Goal: Transaction & Acquisition: Purchase product/service

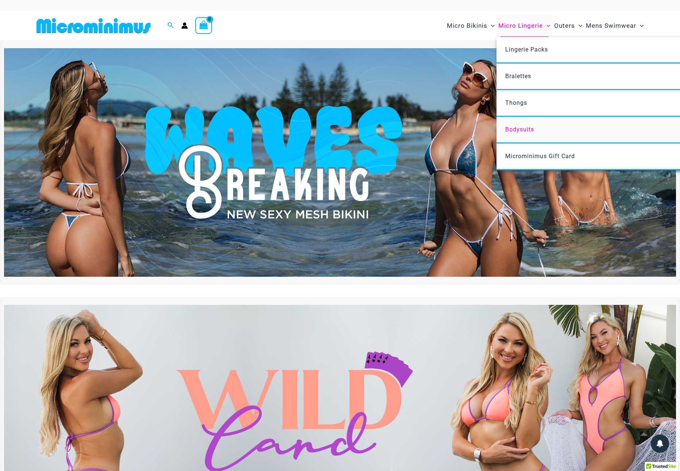
click at [524, 132] on link "Bodysuits" at bounding box center [604, 130] width 217 height 27
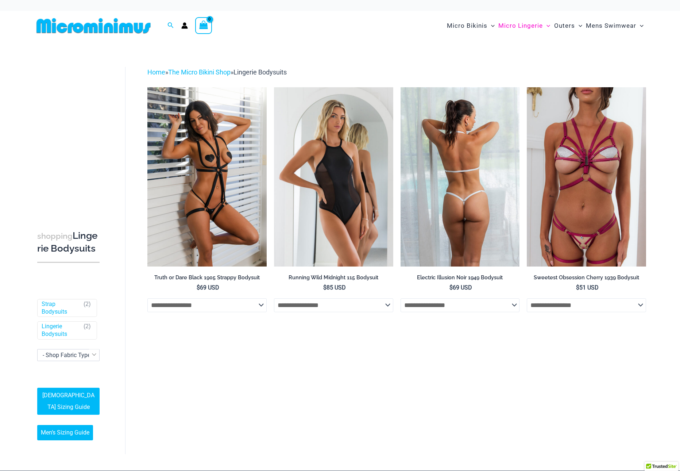
click at [465, 212] on img at bounding box center [460, 176] width 119 height 179
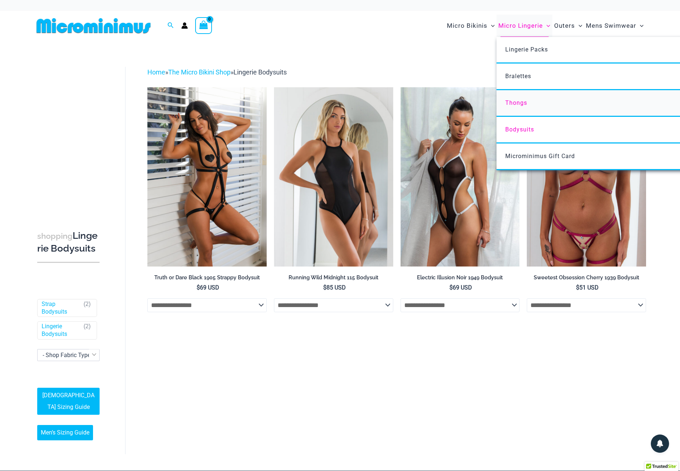
click at [521, 101] on span "Thongs" at bounding box center [516, 102] width 22 height 7
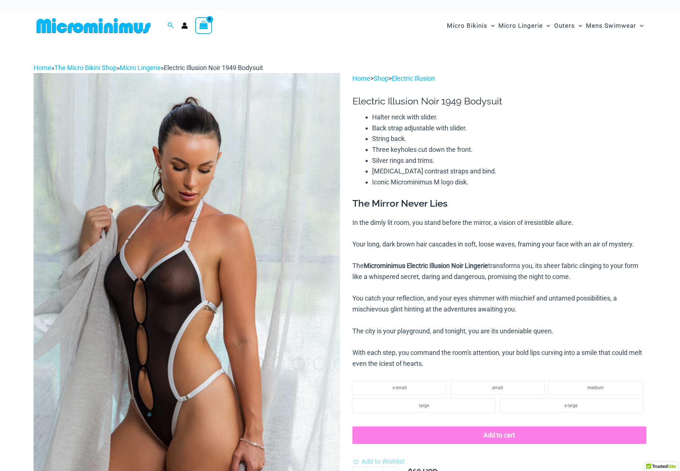
click at [256, 267] on img at bounding box center [187, 303] width 306 height 460
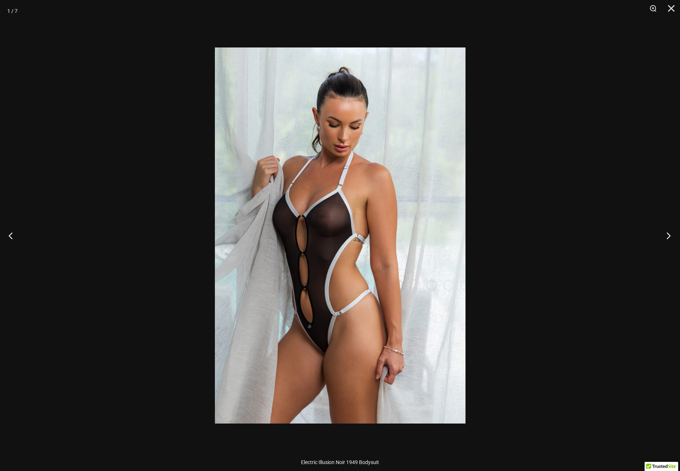
click at [672, 233] on button "Next" at bounding box center [666, 235] width 27 height 36
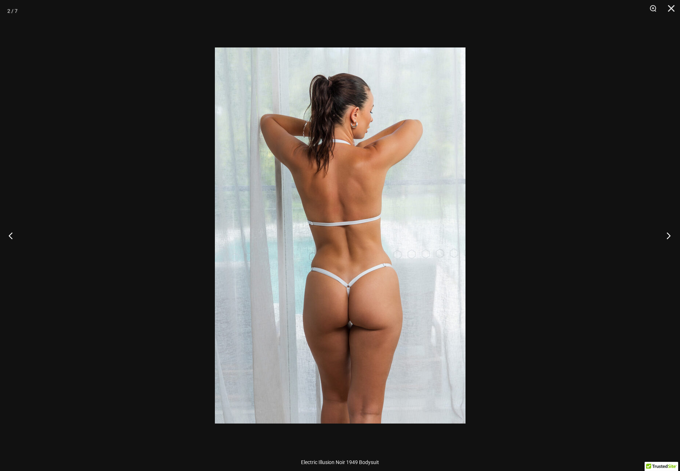
click at [672, 233] on button "Next" at bounding box center [666, 235] width 27 height 36
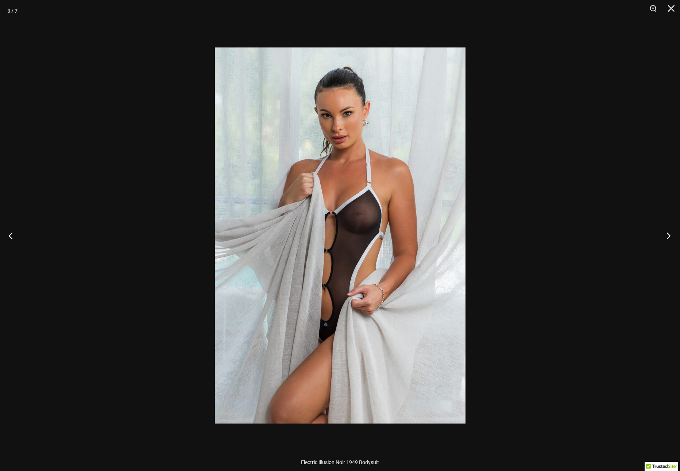
click at [672, 233] on button "Next" at bounding box center [666, 235] width 27 height 36
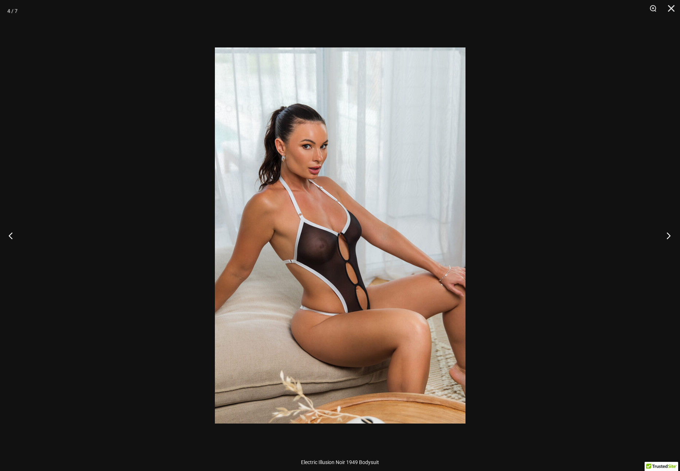
click at [672, 233] on button "Next" at bounding box center [666, 235] width 27 height 36
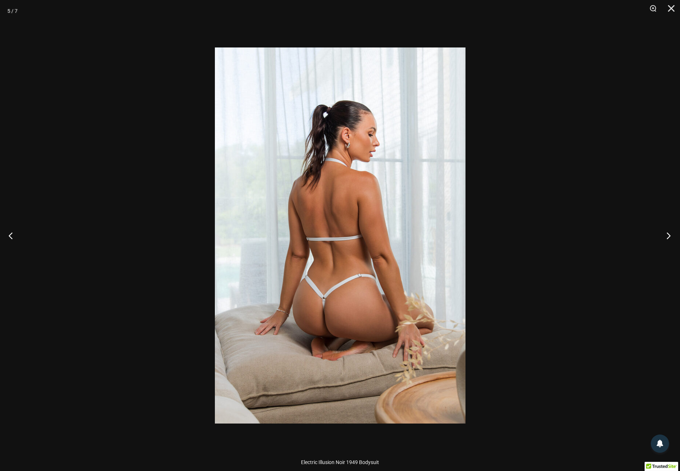
click at [672, 233] on button "Next" at bounding box center [666, 235] width 27 height 36
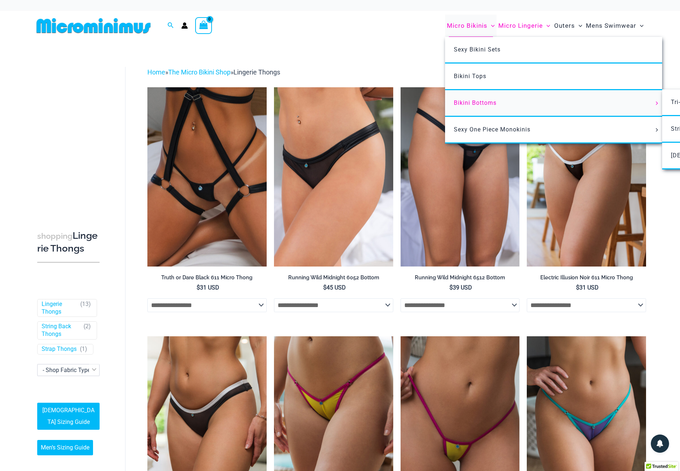
click at [463, 101] on span "Bikini Bottoms" at bounding box center [475, 102] width 43 height 7
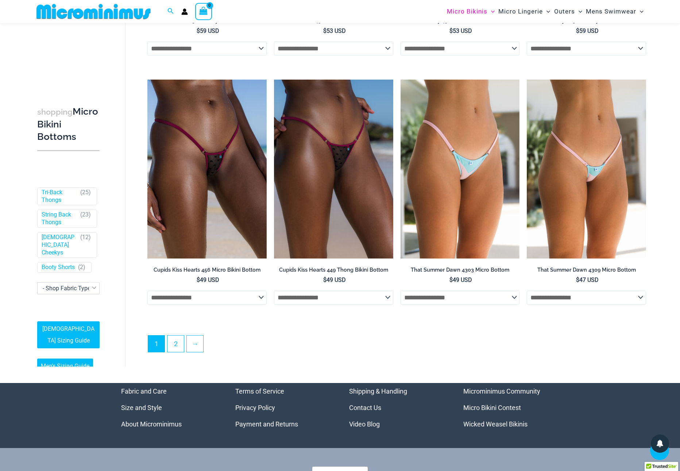
scroll to position [2067, 0]
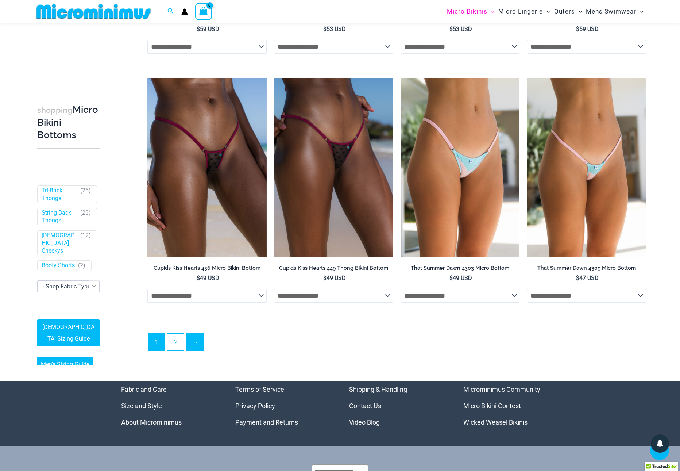
click at [193, 342] on link "→" at bounding box center [195, 341] width 16 height 16
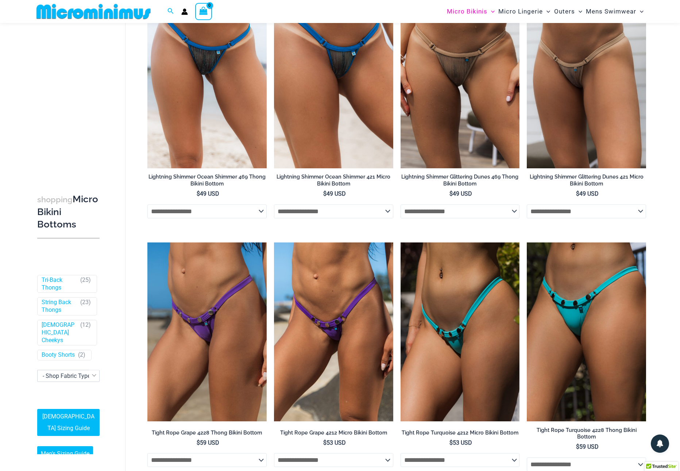
scroll to position [89, 0]
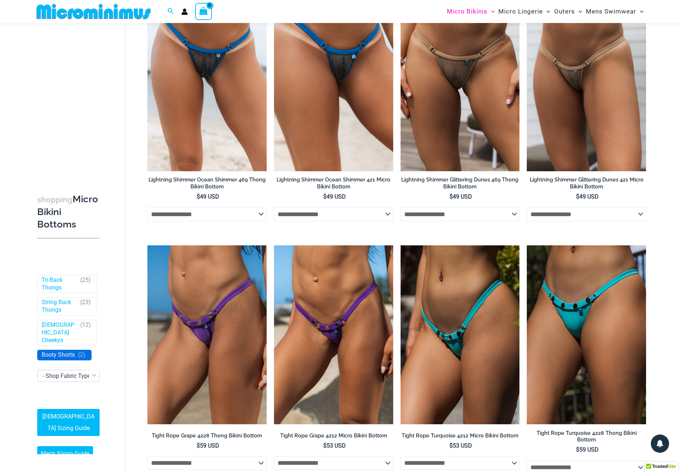
click at [54, 351] on link "Booty Shorts" at bounding box center [58, 355] width 33 height 8
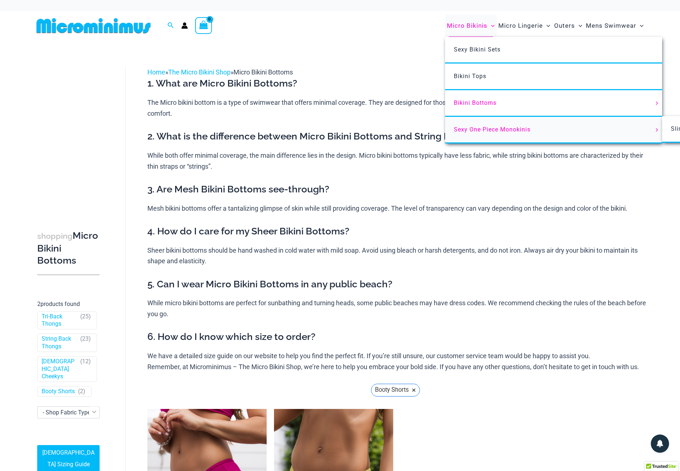
click at [491, 128] on span "Sexy One Piece Monokinis" at bounding box center [492, 129] width 77 height 7
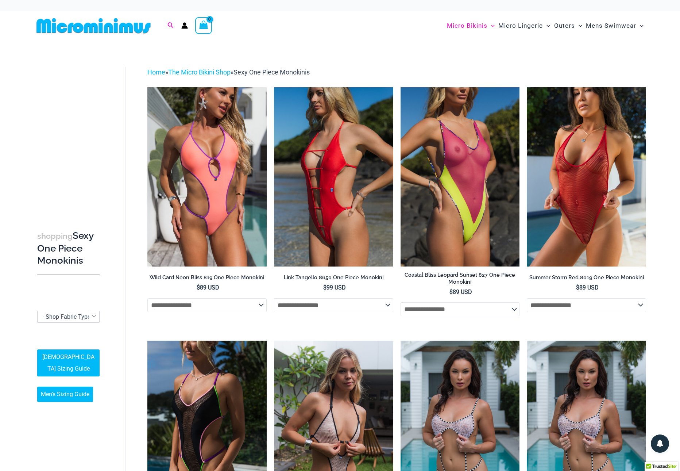
click at [171, 22] on icon "Search icon link" at bounding box center [170, 25] width 6 height 7
type input "*****"
click button "Search" at bounding box center [0, 0] width 0 height 0
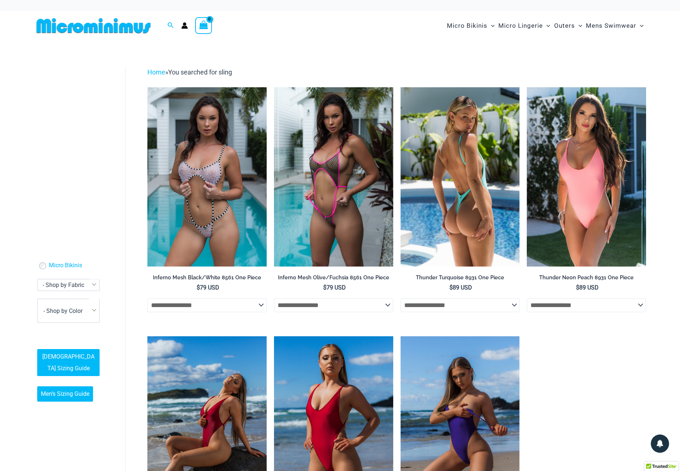
click at [474, 193] on img at bounding box center [460, 176] width 119 height 179
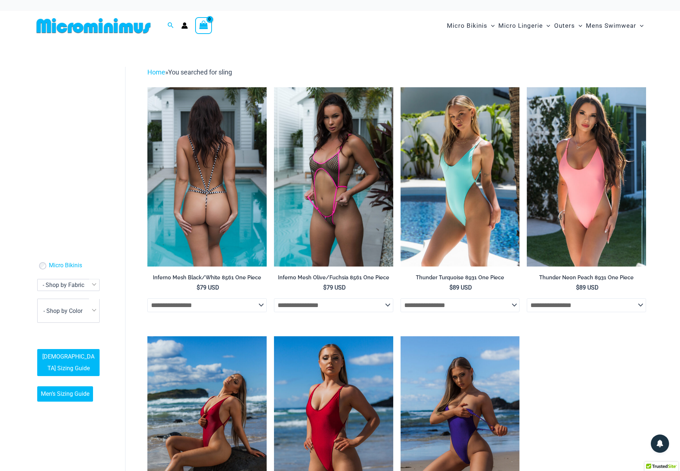
click at [205, 234] on img at bounding box center [206, 176] width 119 height 179
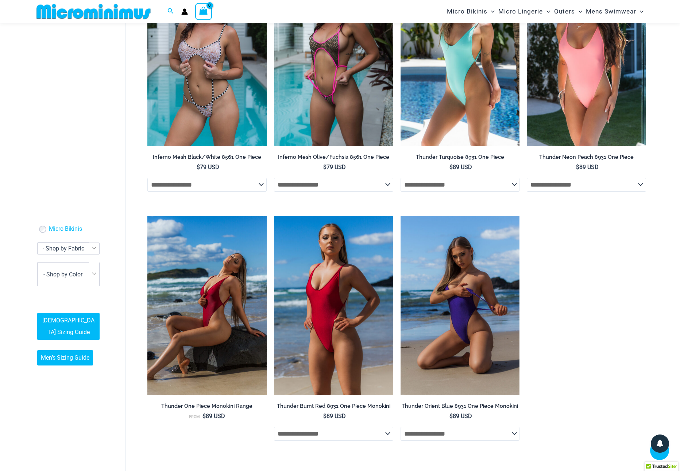
scroll to position [115, 0]
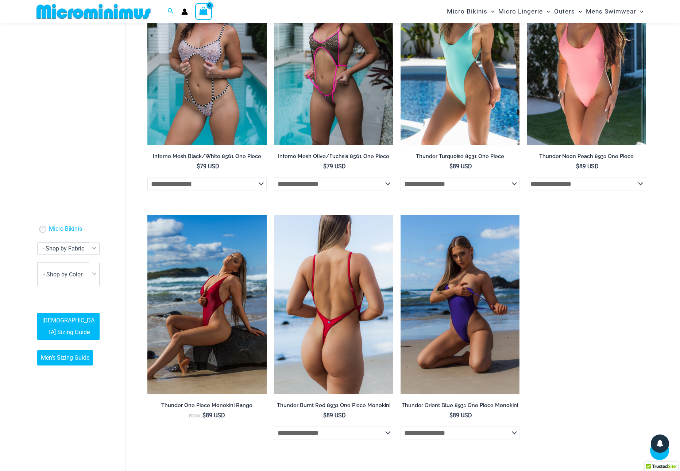
click at [325, 308] on img at bounding box center [333, 304] width 119 height 179
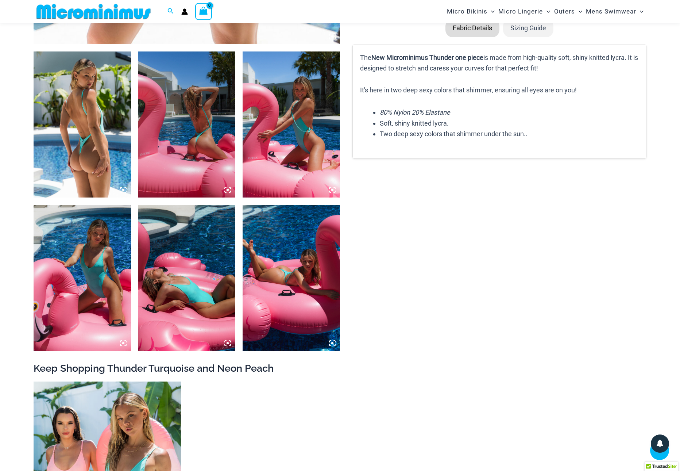
scroll to position [483, 0]
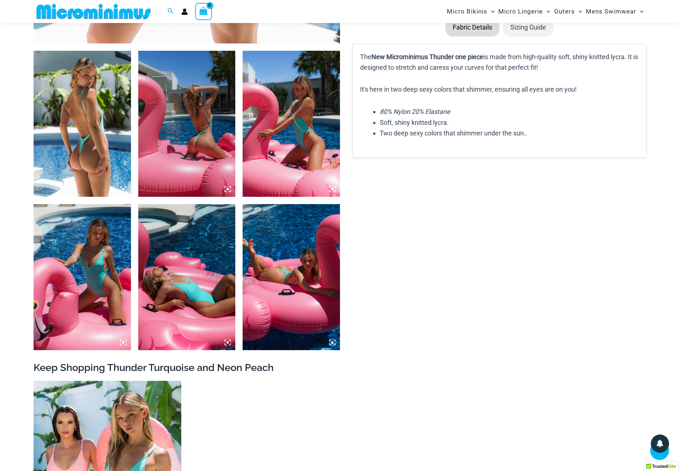
click at [289, 268] on img at bounding box center [291, 277] width 97 height 146
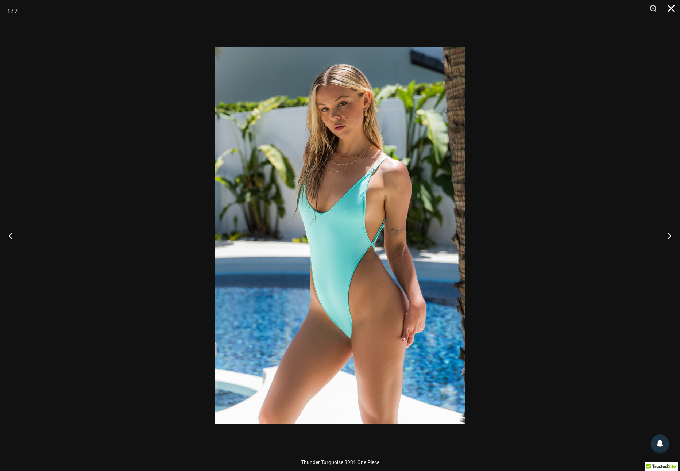
click at [670, 7] on button "Close" at bounding box center [669, 11] width 18 height 22
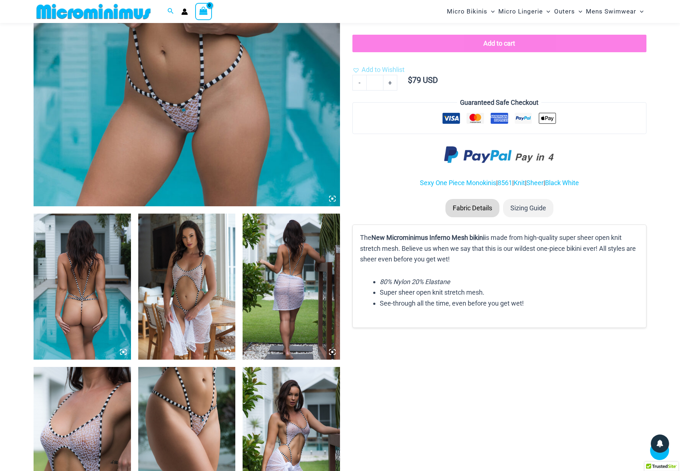
scroll to position [351, 0]
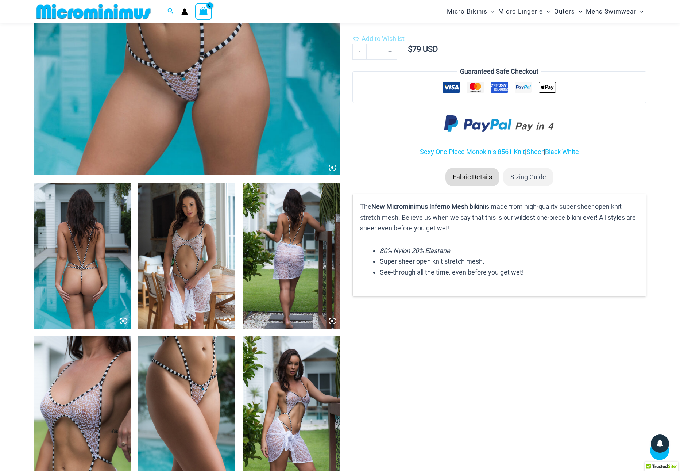
click at [91, 266] on img at bounding box center [82, 255] width 97 height 146
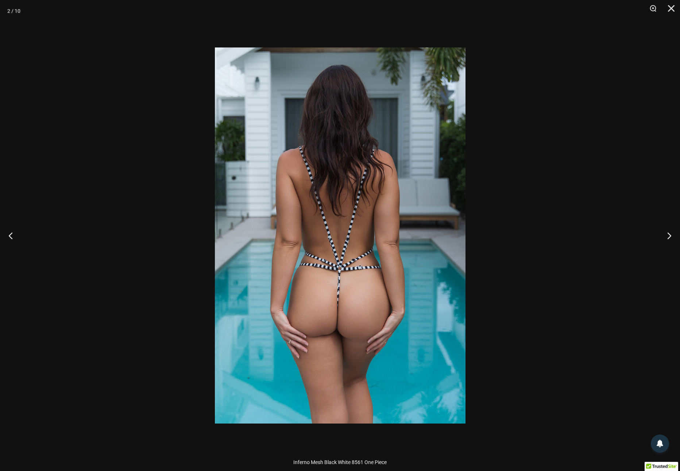
click at [371, 273] on img at bounding box center [340, 235] width 251 height 376
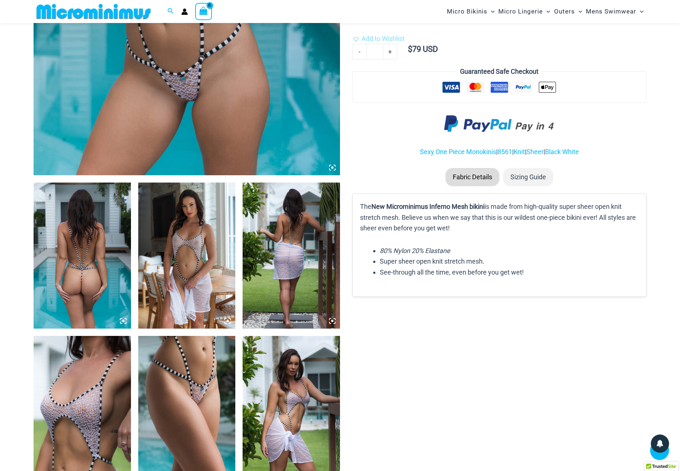
click at [186, 237] on img at bounding box center [186, 255] width 97 height 146
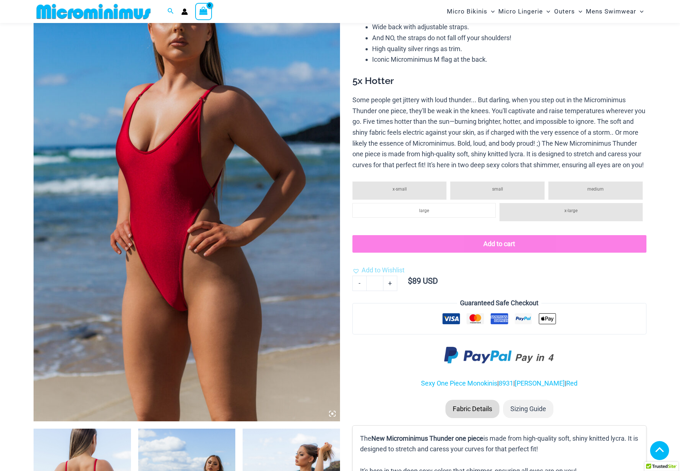
scroll to position [92, 0]
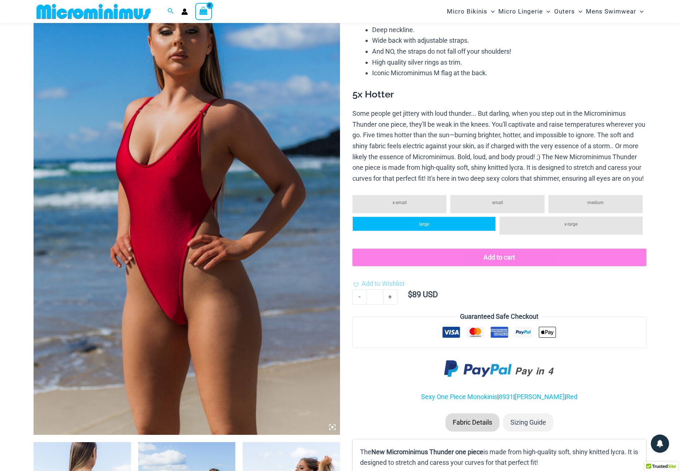
click at [432, 231] on li "large" at bounding box center [423, 223] width 143 height 15
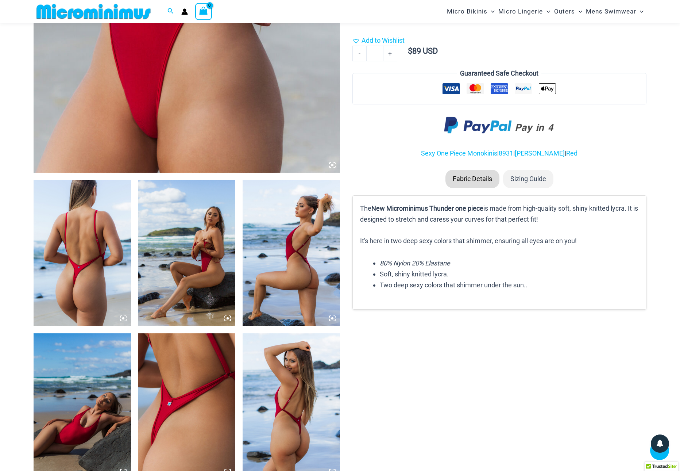
scroll to position [342, 0]
